Goal: Find specific page/section: Find specific page/section

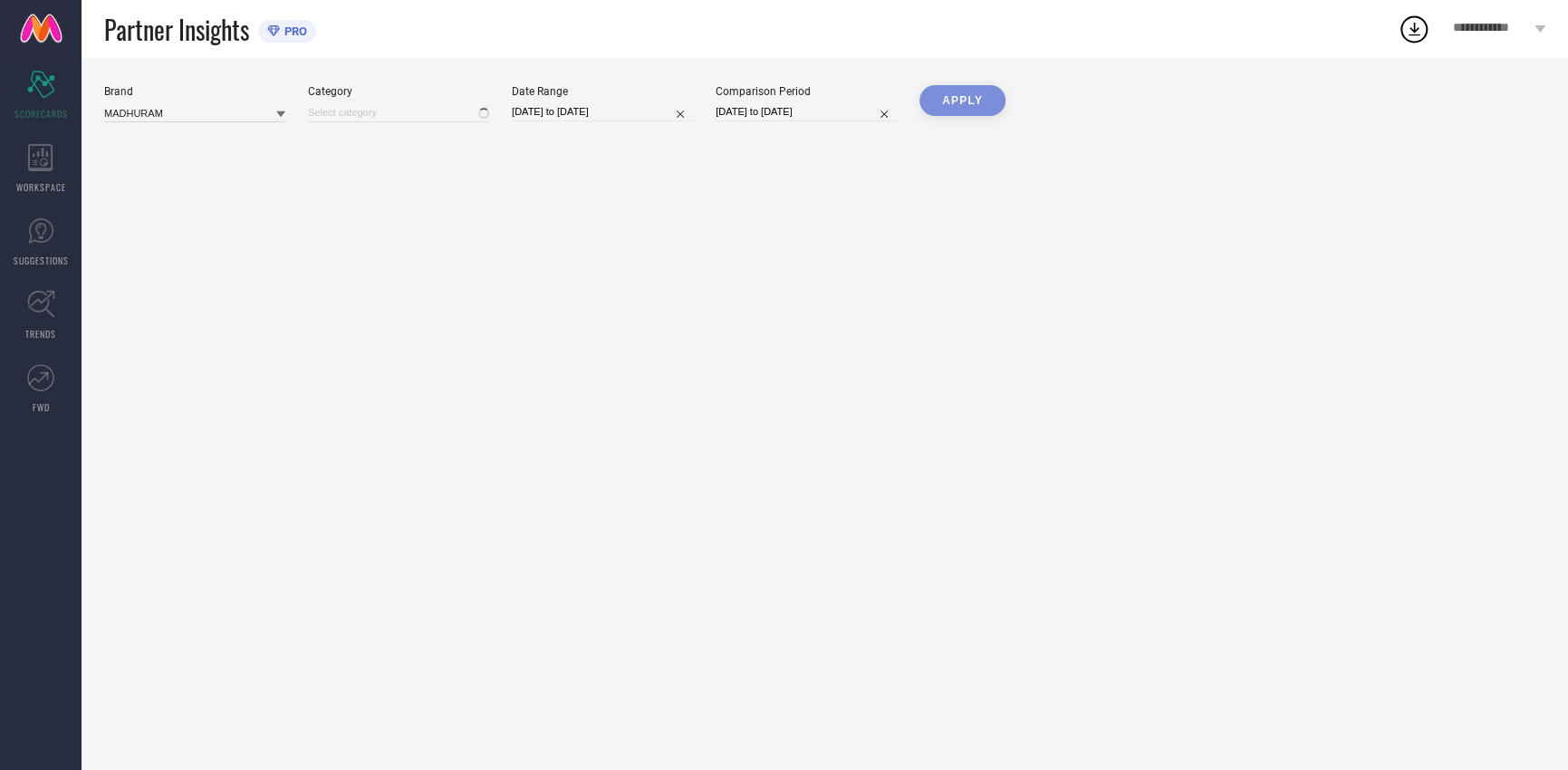
type input "All"
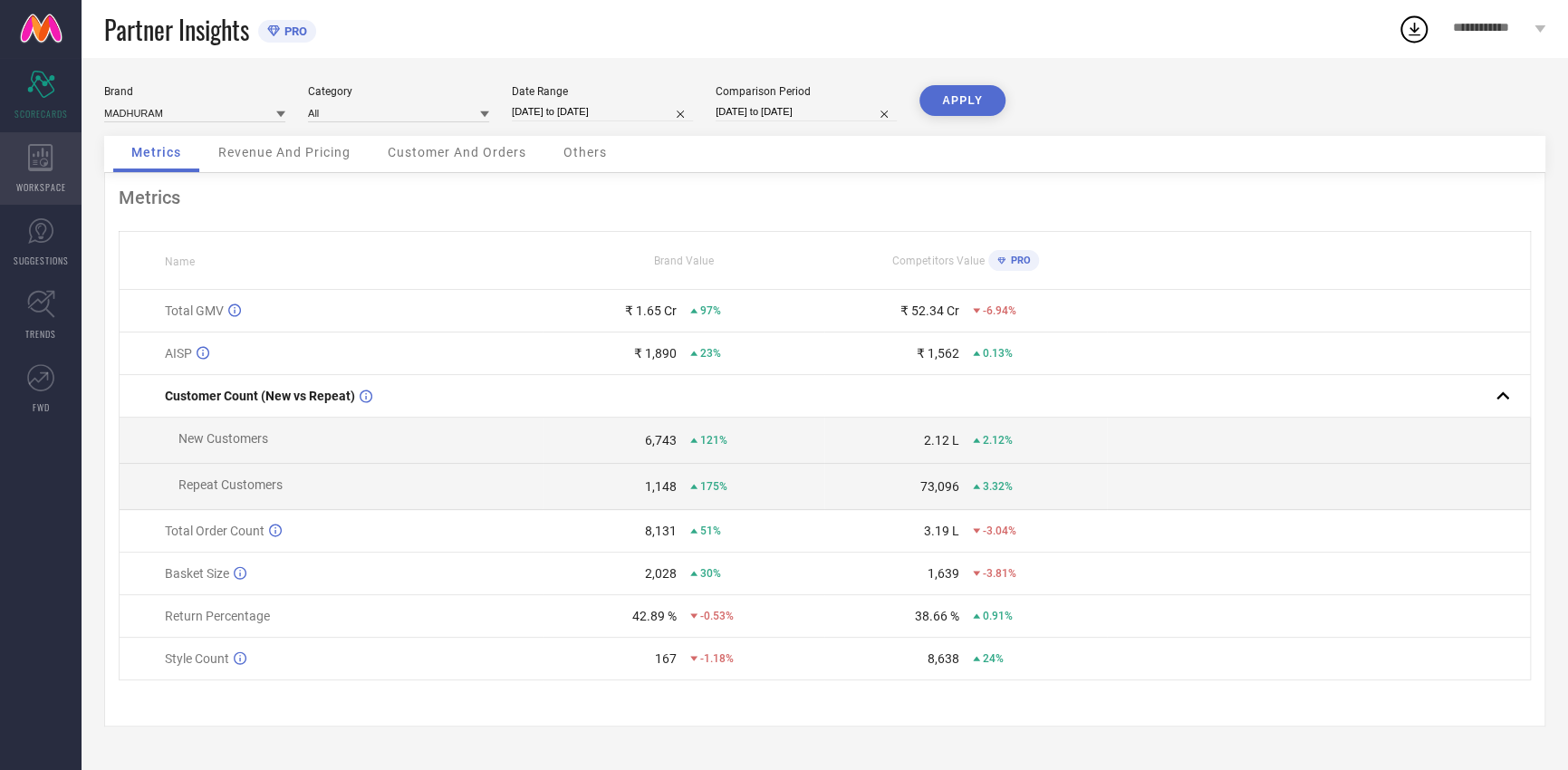
click at [37, 161] on icon at bounding box center [40, 157] width 24 height 27
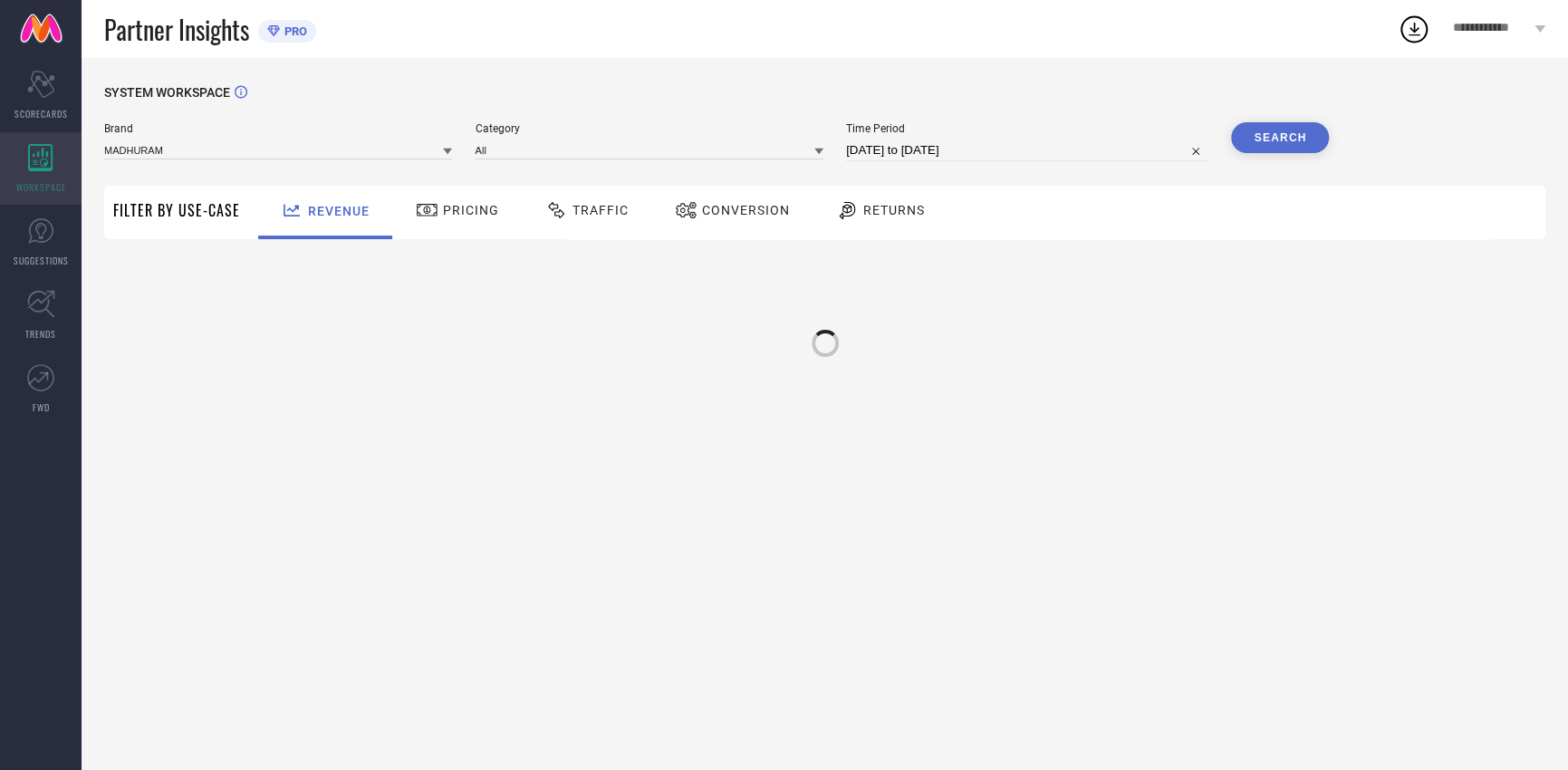
type input "MADHURAM"
type input "All"
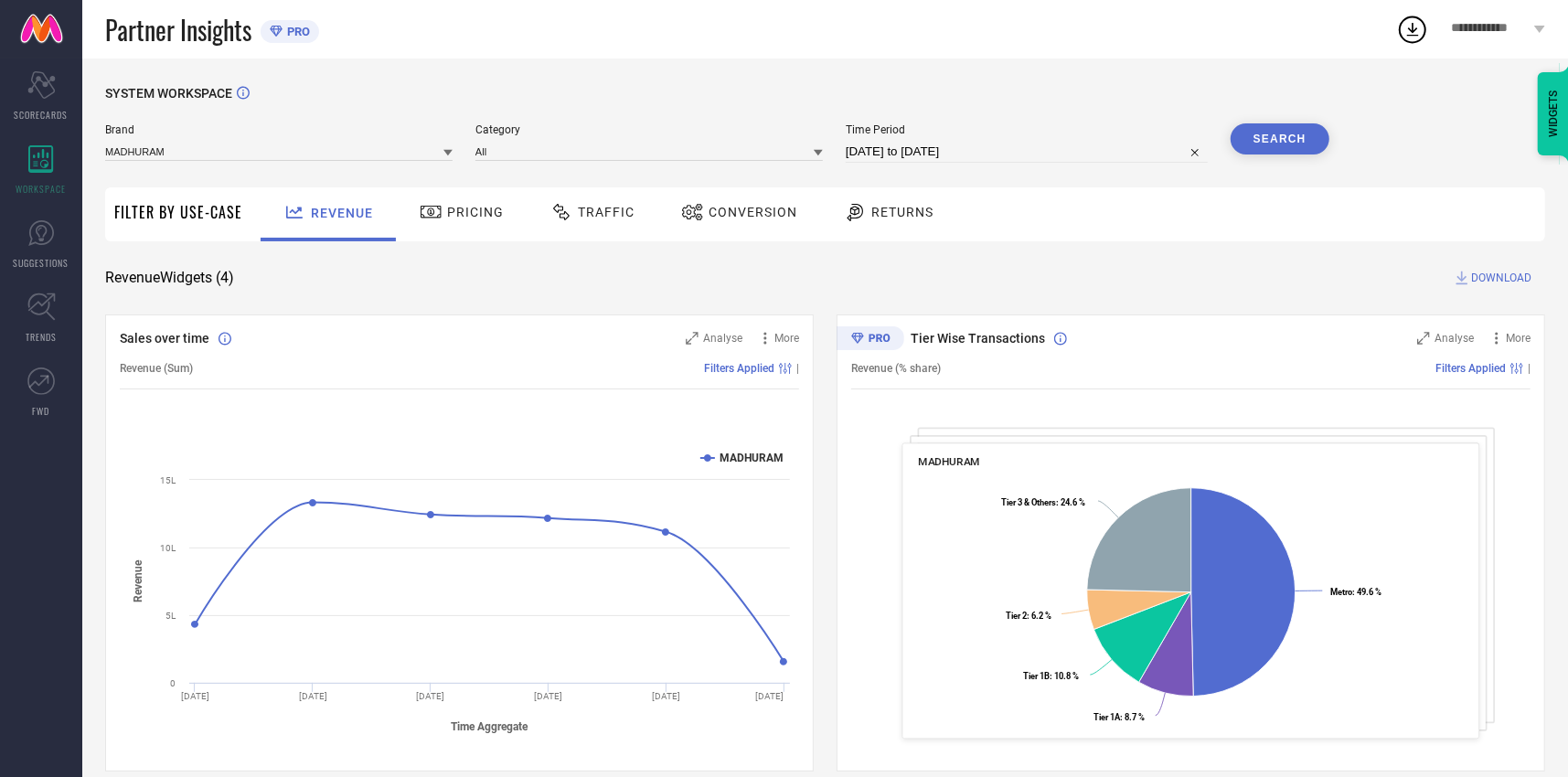
click at [454, 219] on span "Pricing" at bounding box center [475, 211] width 57 height 14
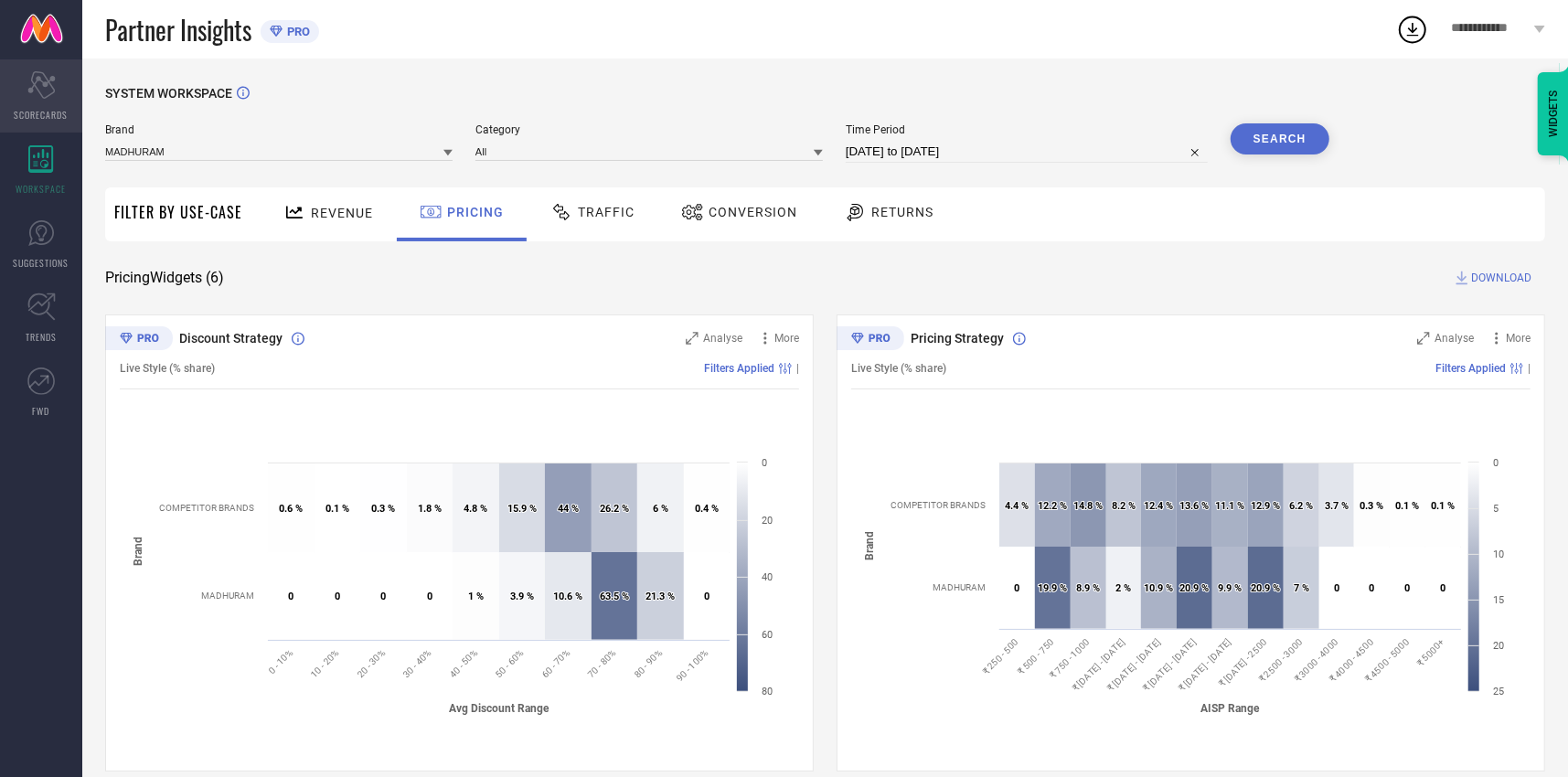
click at [45, 93] on icon "Scorecard" at bounding box center [42, 84] width 28 height 27
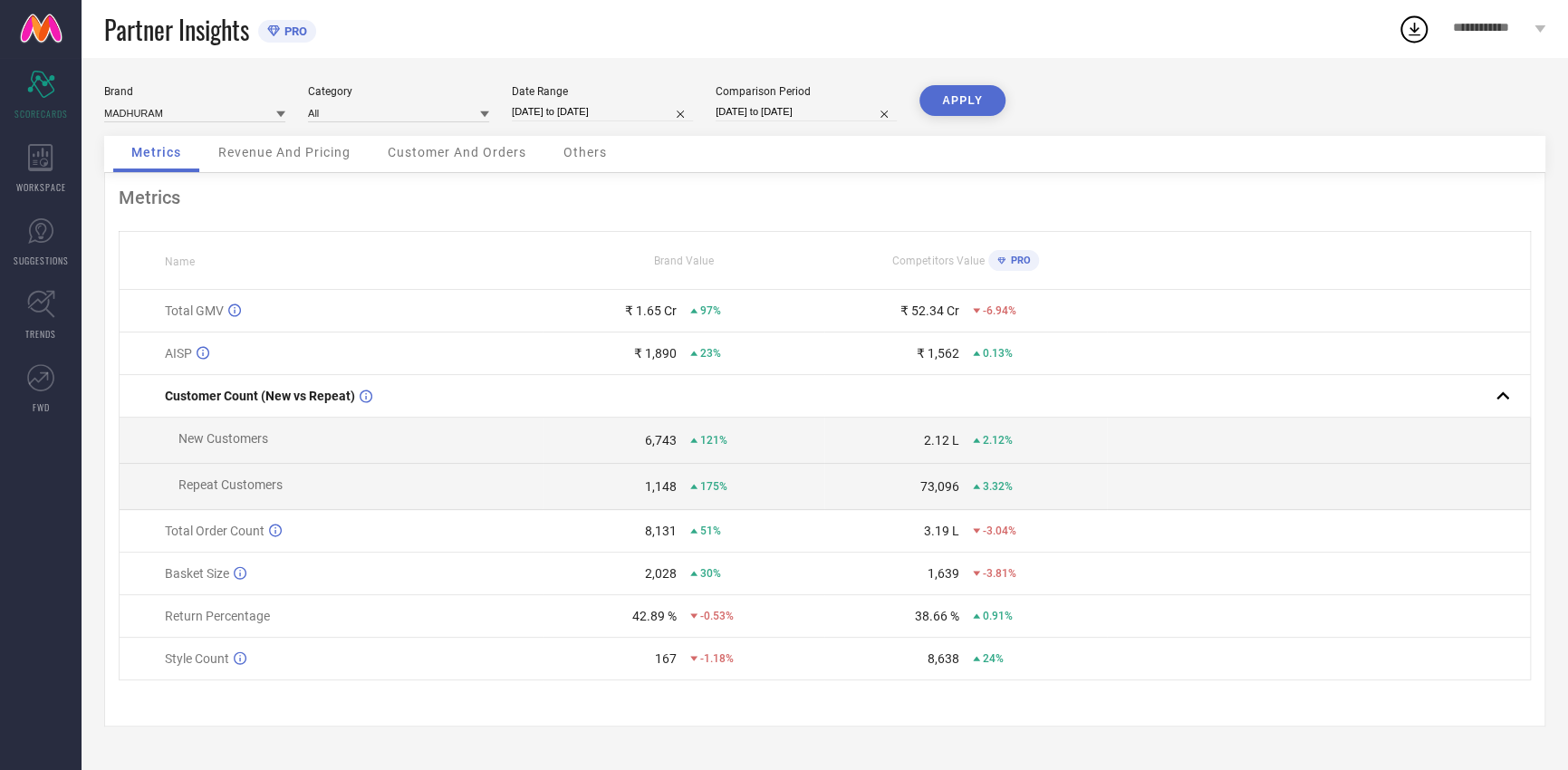
click at [300, 153] on span "Revenue And Pricing" at bounding box center [284, 152] width 132 height 14
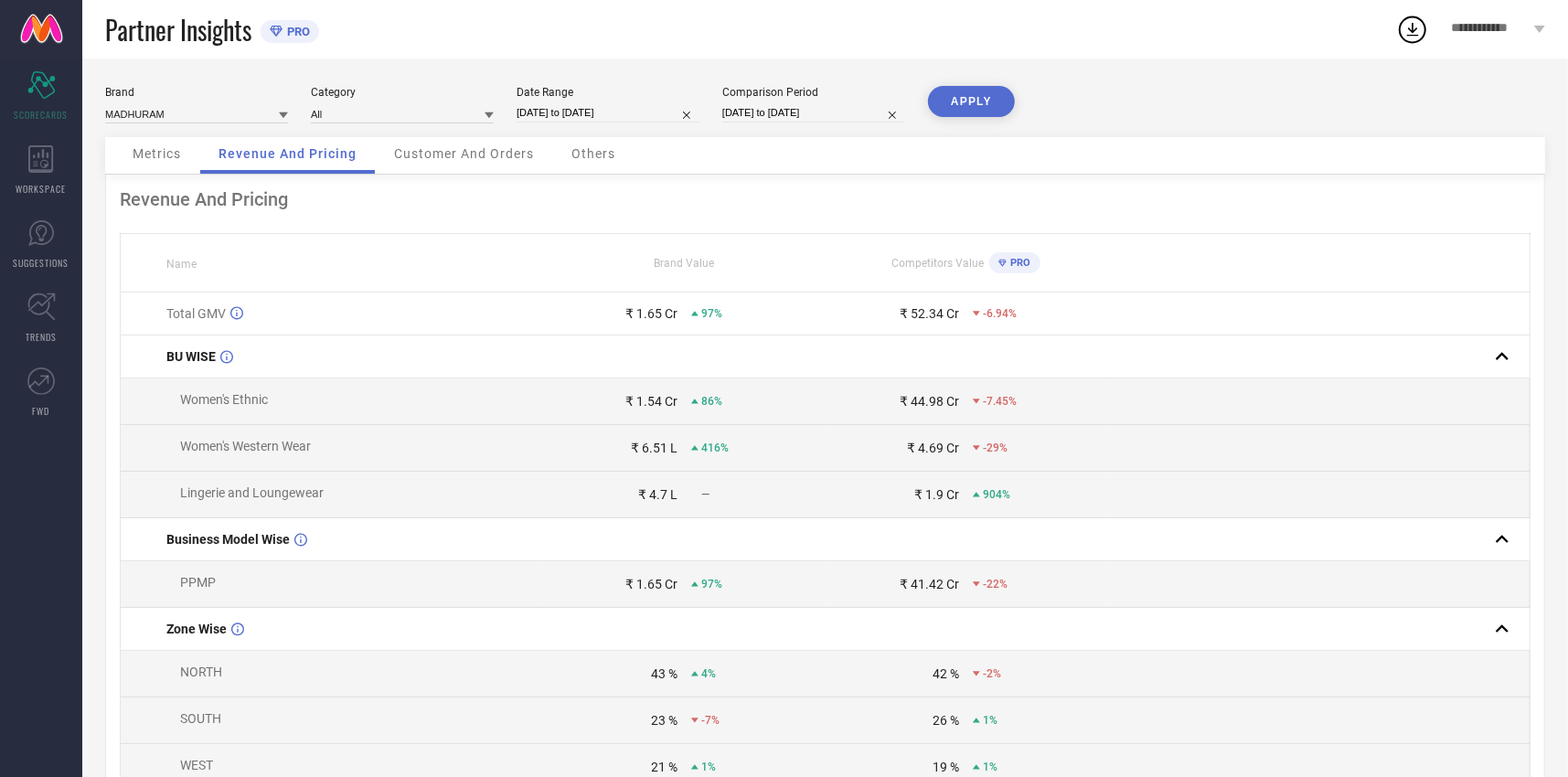
click at [479, 153] on span "Customer And Orders" at bounding box center [464, 153] width 140 height 14
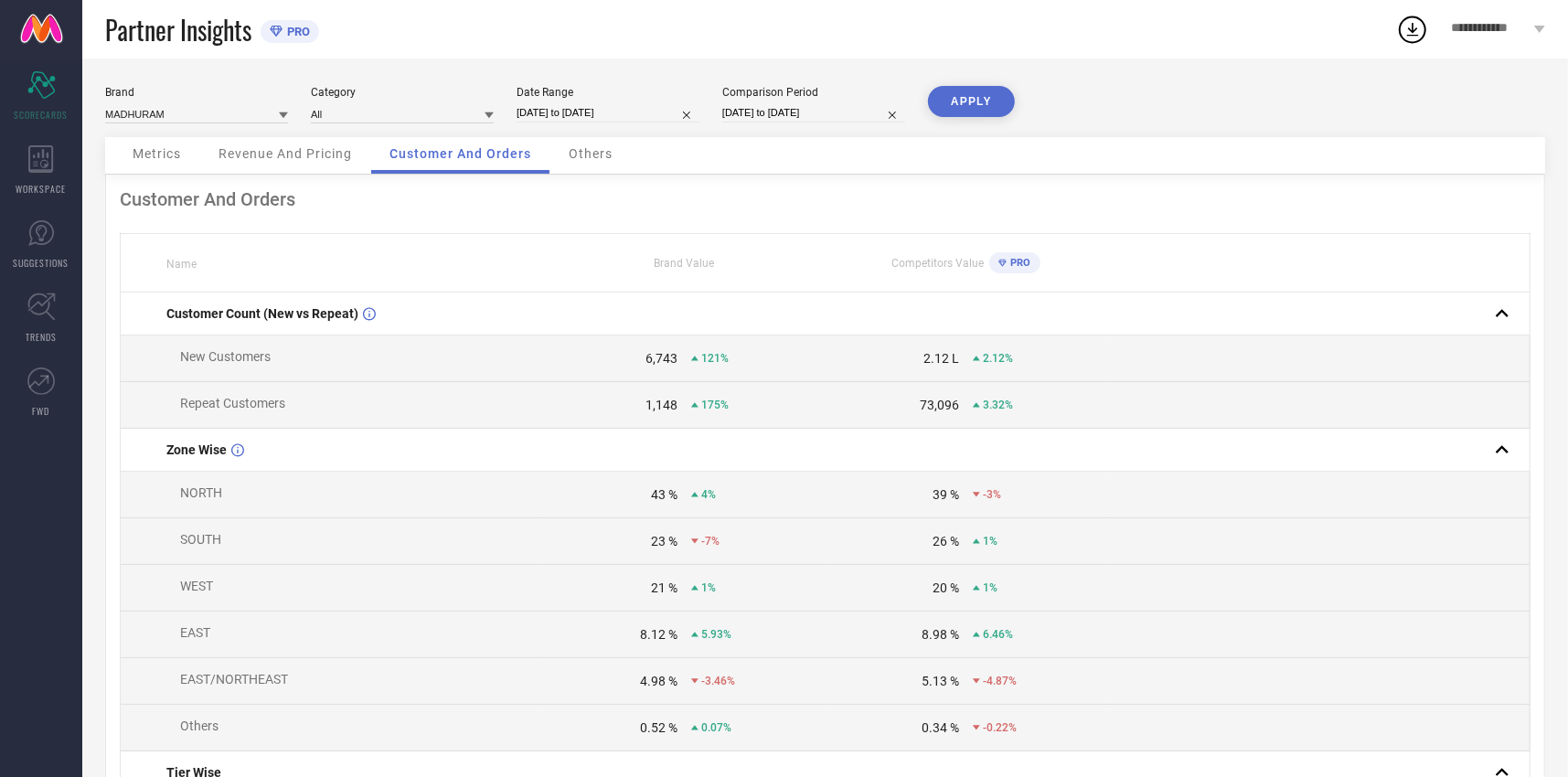
click at [170, 156] on span "Metrics" at bounding box center [156, 153] width 48 height 14
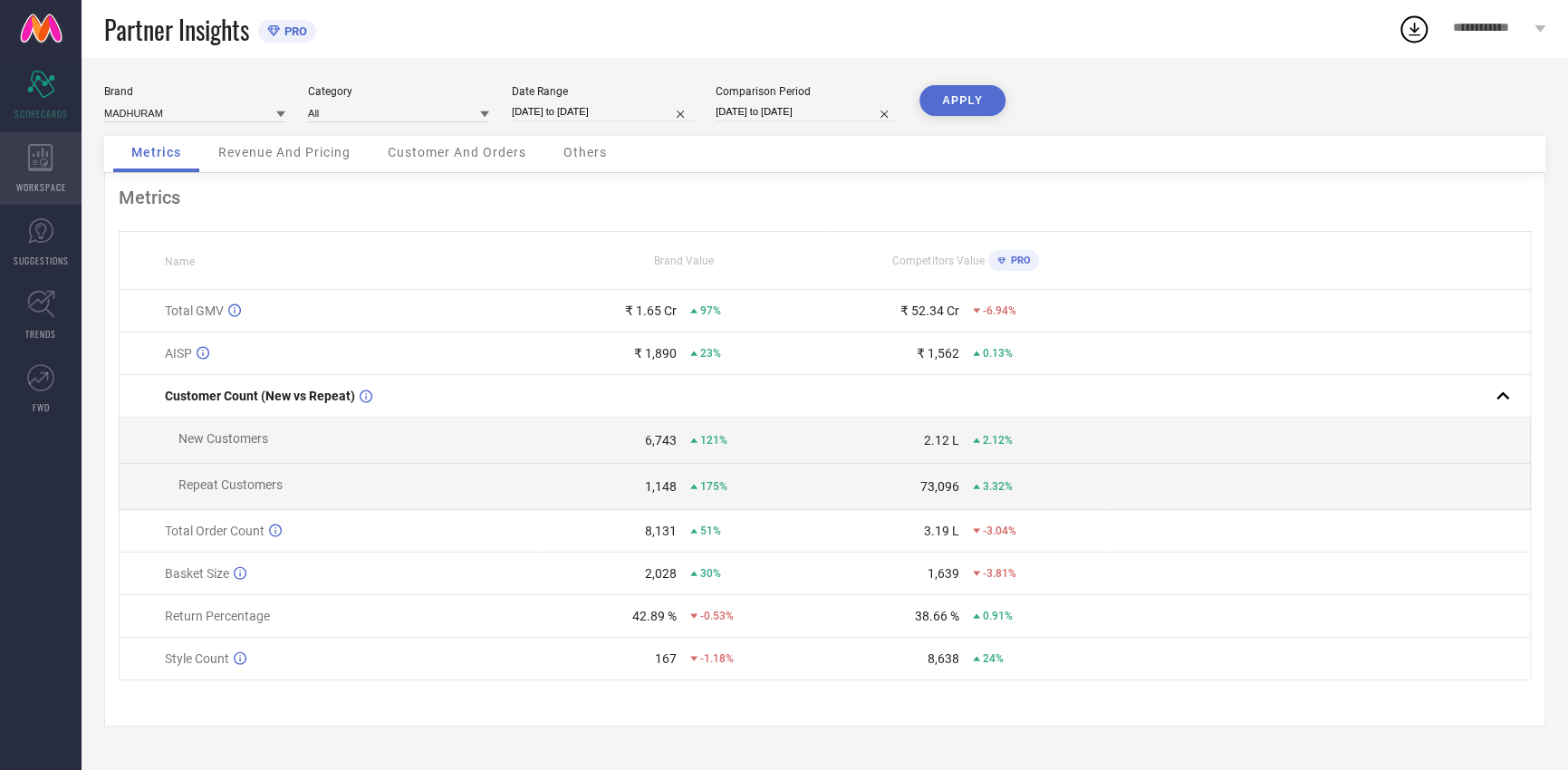
click at [41, 160] on icon at bounding box center [40, 157] width 24 height 27
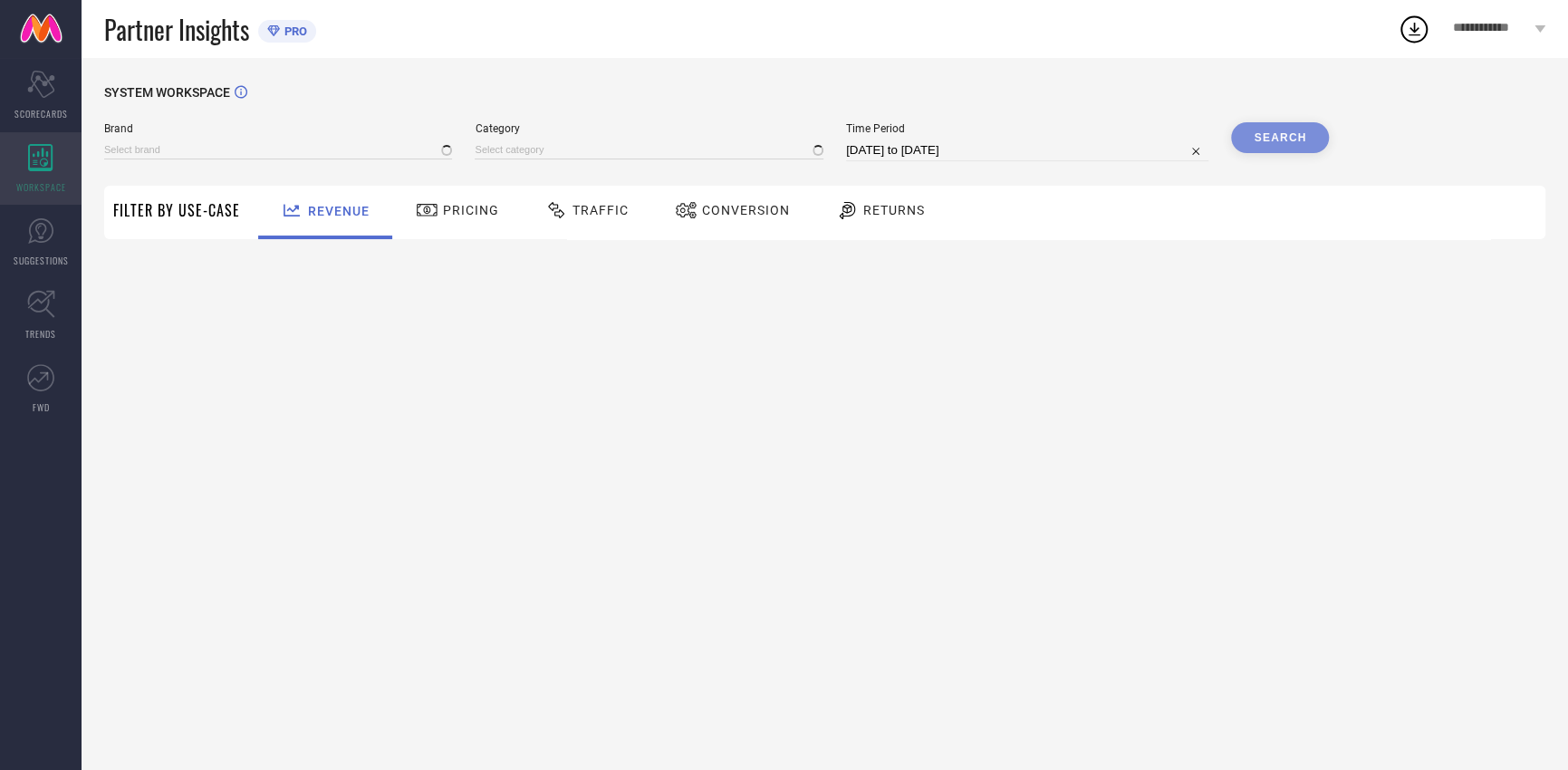
type input "MADHURAM"
type input "All"
